Goal: Subscribe to service/newsletter

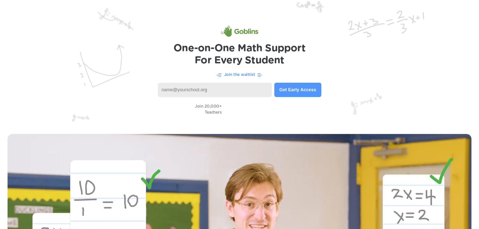
click at [186, 89] on input at bounding box center [215, 90] width 114 height 14
type input "[EMAIL_ADDRESS][DOMAIN_NAME]"
click at [298, 92] on button "Get Early Access" at bounding box center [297, 90] width 47 height 14
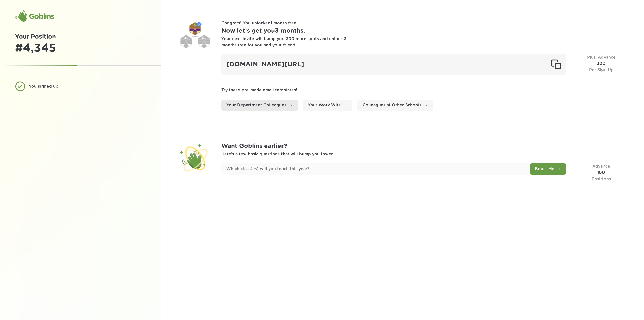
click at [268, 104] on link "Your Department Colleagues" at bounding box center [259, 105] width 76 height 11
click at [264, 104] on link "Your Department Colleagues" at bounding box center [259, 105] width 76 height 11
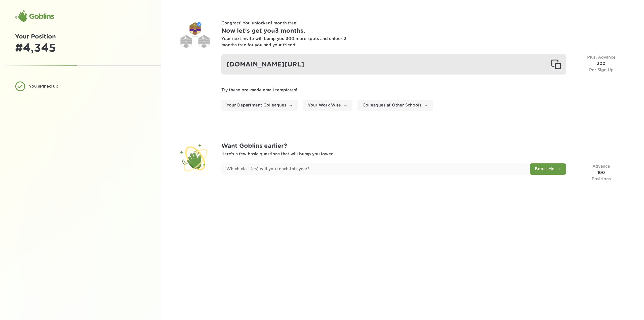
drag, startPoint x: 383, startPoint y: 63, endPoint x: 228, endPoint y: 64, distance: 155.0
click at [228, 64] on div "goblinsapp.com/?r=recOEhZ4DzaWwHL8G" at bounding box center [393, 64] width 345 height 20
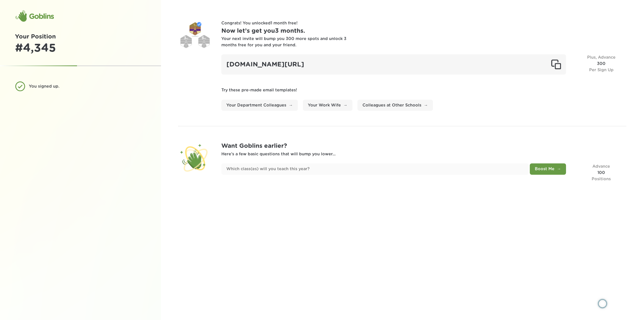
copy div "goblinsapp.com/?r=recOEhZ4DzaWwHL8G"
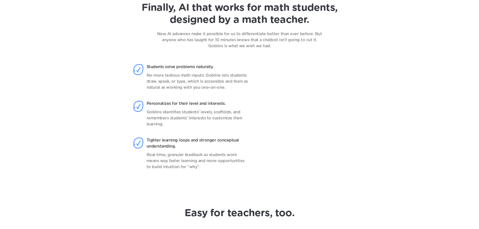
scroll to position [579, 0]
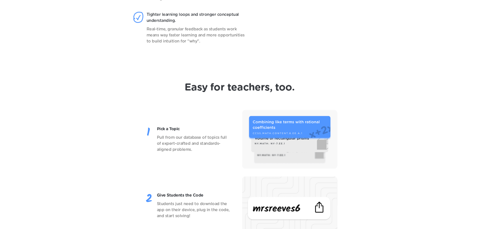
drag, startPoint x: 274, startPoint y: 130, endPoint x: 271, endPoint y: 131, distance: 3.2
click at [274, 131] on img at bounding box center [290, 139] width 96 height 59
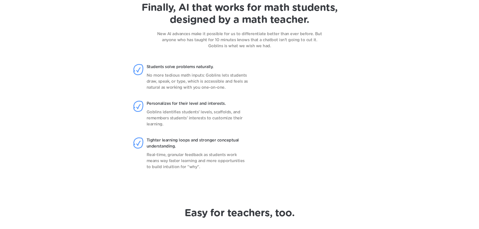
scroll to position [428, 0]
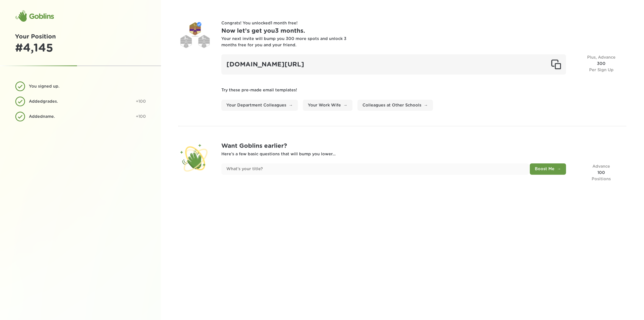
click at [22, 117] on div "Added name . +100" at bounding box center [80, 116] width 131 height 10
click at [199, 160] on div at bounding box center [195, 157] width 33 height 33
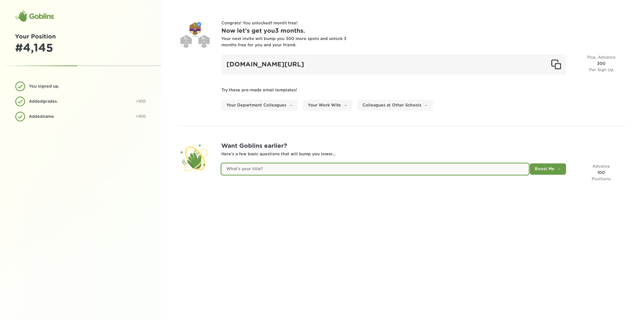
click at [523, 170] on input "text" at bounding box center [374, 168] width 307 height 11
type input "Elementary Principal"
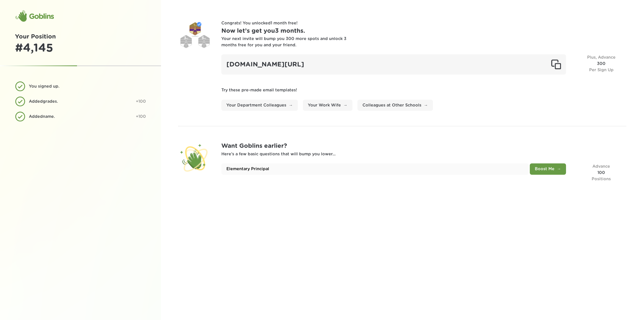
click at [548, 169] on button "Boost Me" at bounding box center [548, 168] width 36 height 11
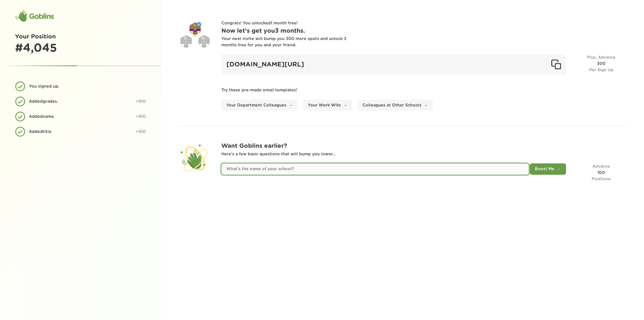
click at [319, 171] on input "text" at bounding box center [374, 168] width 307 height 11
type input "Meridian"
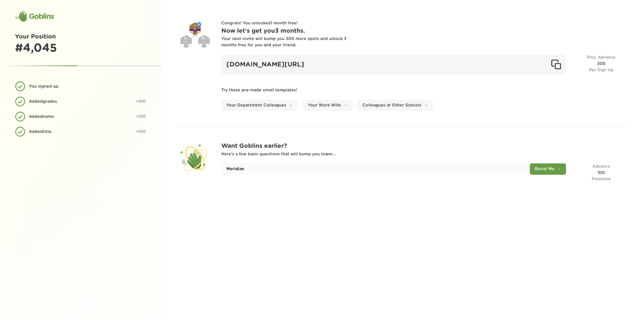
click at [536, 167] on button "Boost Me" at bounding box center [548, 168] width 36 height 11
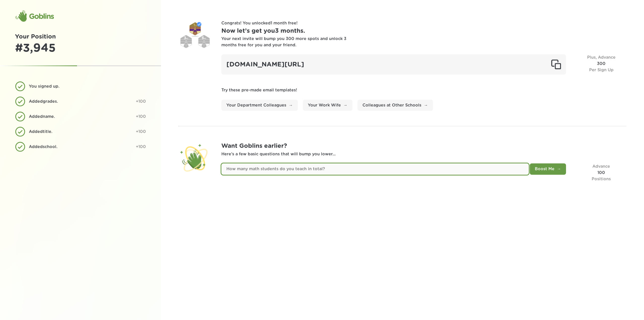
click at [346, 170] on input "text" at bounding box center [374, 168] width 307 height 11
type input "0"
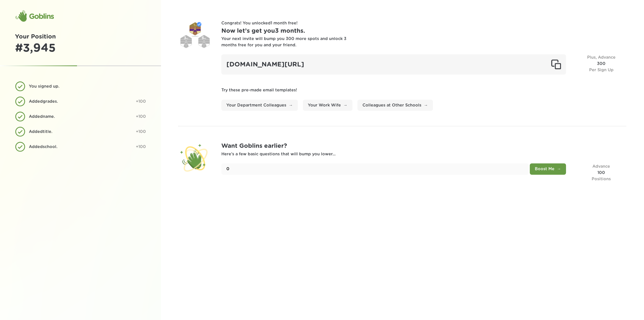
click at [554, 171] on button "Boost Me" at bounding box center [548, 168] width 36 height 11
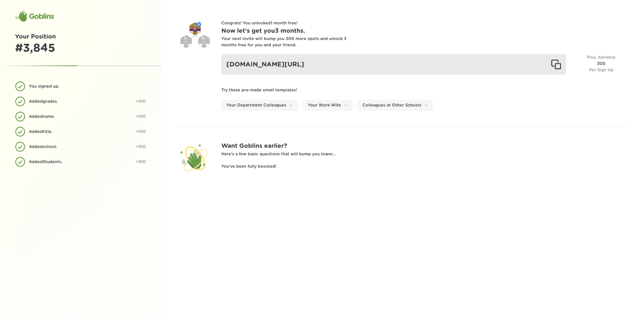
click at [556, 65] on div at bounding box center [556, 64] width 10 height 10
click at [555, 65] on div at bounding box center [556, 64] width 10 height 10
